Goal: Task Accomplishment & Management: Manage account settings

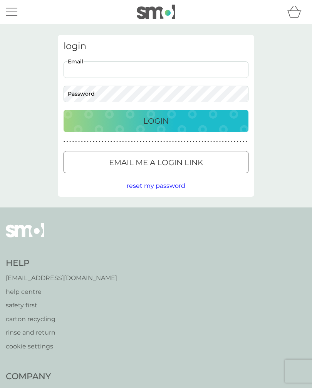
type input "jeankeay@gmail.com"
click at [156, 121] on button "Login" at bounding box center [155, 121] width 185 height 22
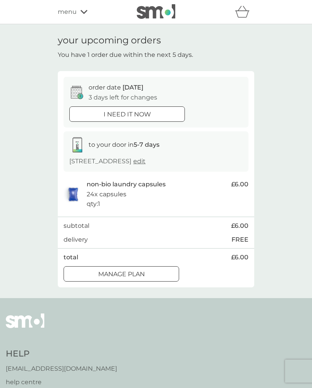
click at [155, 273] on div "Manage plan" at bounding box center [121, 275] width 115 height 10
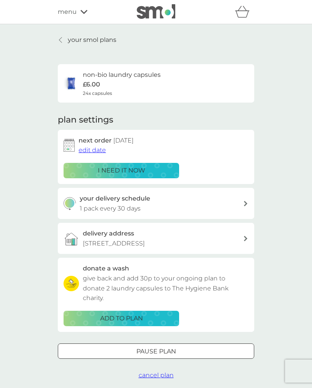
click at [93, 150] on span "edit date" at bounding box center [91, 150] width 27 height 7
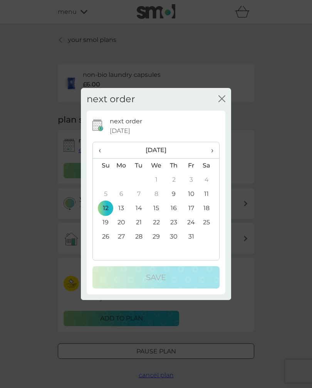
click at [214, 151] on th "›" at bounding box center [209, 150] width 19 height 17
click at [122, 193] on td "3" at bounding box center [121, 194] width 18 height 14
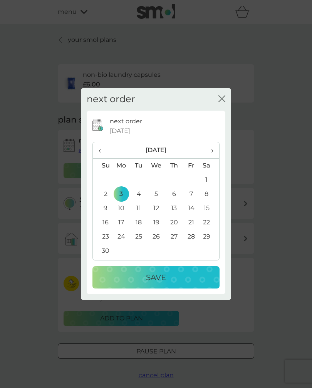
click at [177, 275] on div "Save" at bounding box center [156, 278] width 112 height 12
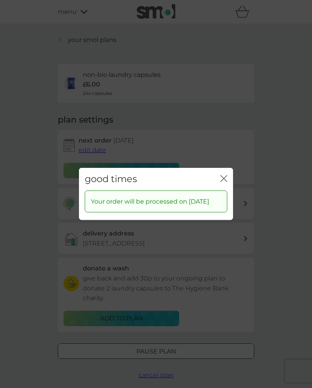
click at [221, 176] on icon "close" at bounding box center [221, 179] width 3 height 6
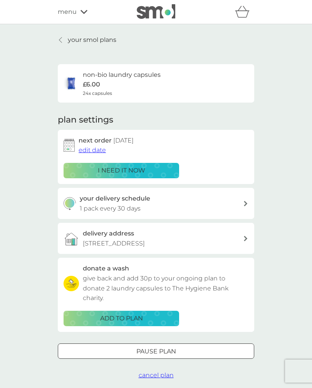
click at [83, 15] on div "menu" at bounding box center [90, 12] width 65 height 10
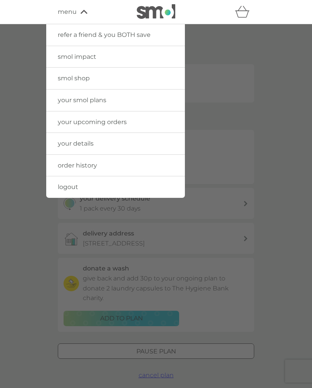
click at [76, 187] on span "logout" at bounding box center [68, 186] width 20 height 7
